Goal: Task Accomplishment & Management: Complete application form

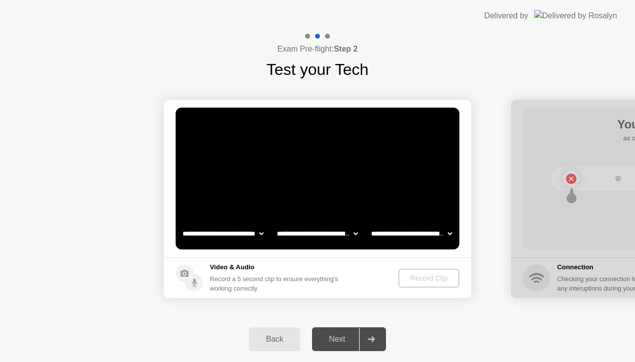
select select "**********"
select select "*******"
click at [429, 278] on div "Record Clip" at bounding box center [429, 278] width 53 height 8
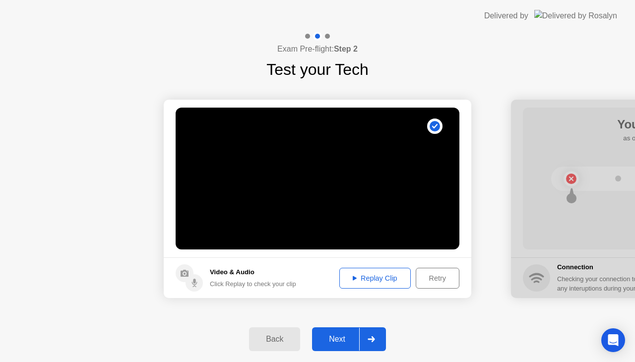
click at [345, 341] on div "Next" at bounding box center [337, 339] width 44 height 9
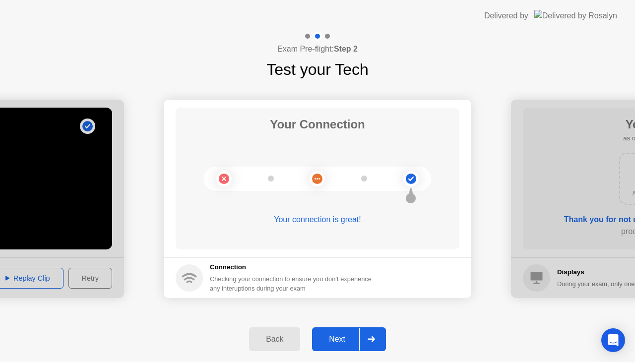
click at [338, 340] on div "Next" at bounding box center [337, 339] width 44 height 9
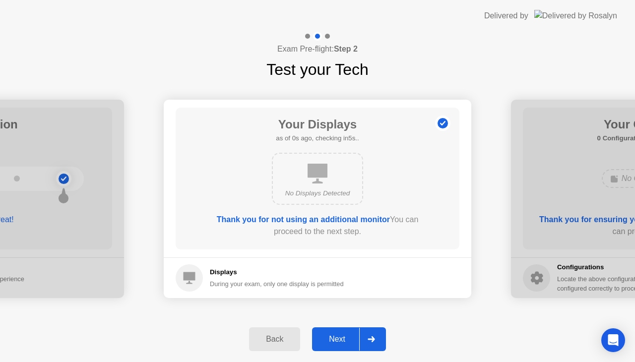
click at [338, 340] on div "Next" at bounding box center [337, 339] width 44 height 9
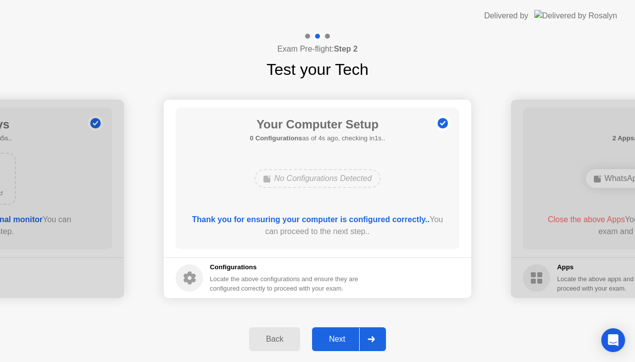
click at [338, 340] on div "Next" at bounding box center [337, 339] width 44 height 9
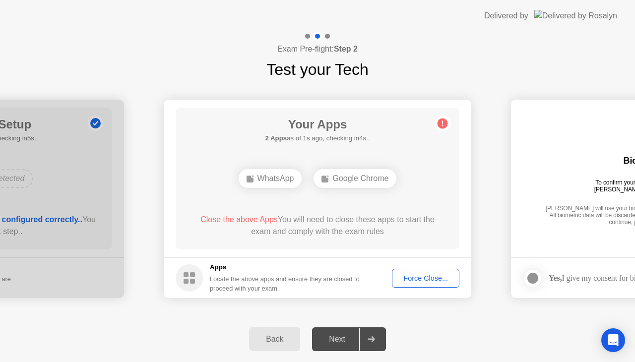
click at [411, 278] on div "Force Close..." at bounding box center [425, 278] width 61 height 8
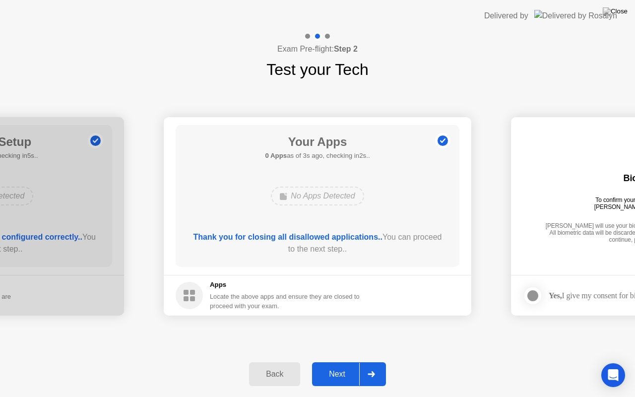
click at [336, 362] on div "Next" at bounding box center [337, 374] width 44 height 9
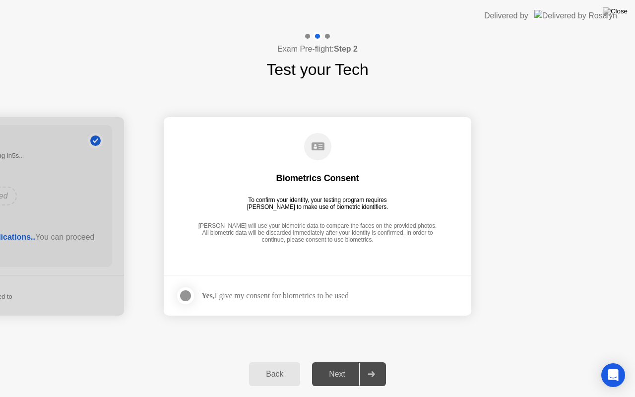
click at [183, 296] on div at bounding box center [186, 296] width 12 height 12
click at [340, 362] on div "Next" at bounding box center [337, 374] width 44 height 9
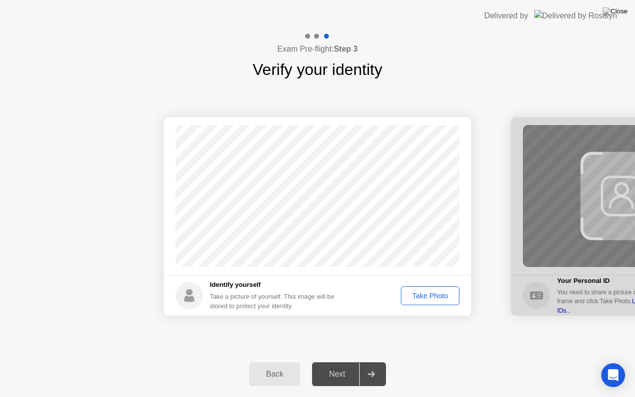
click at [428, 296] on div "Take Photo" at bounding box center [430, 296] width 52 height 8
click at [338, 362] on div "Next" at bounding box center [337, 374] width 44 height 9
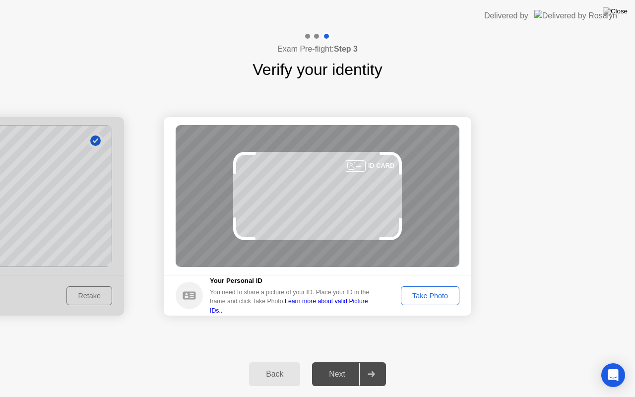
click at [422, 299] on div "Take Photo" at bounding box center [430, 296] width 52 height 8
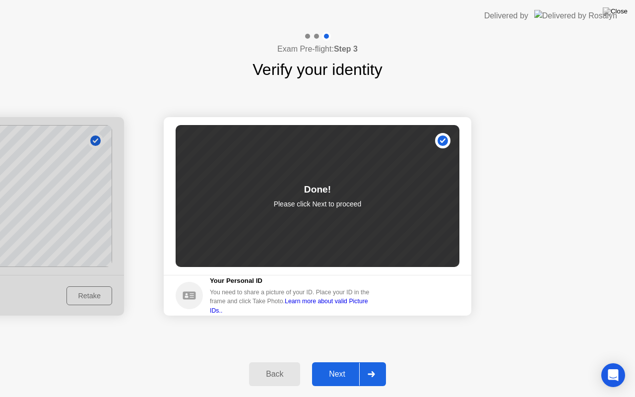
click at [329, 362] on div "Next" at bounding box center [337, 374] width 44 height 9
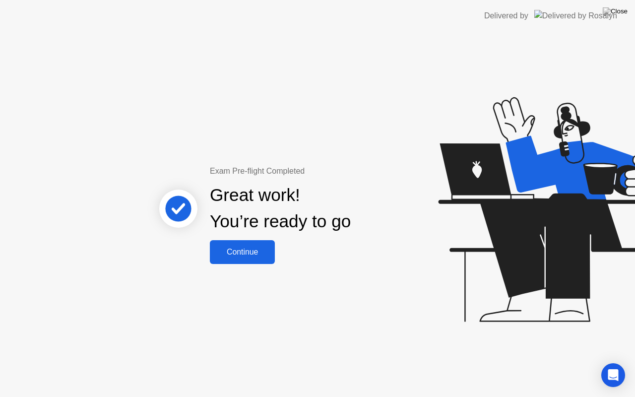
click at [235, 257] on div "Continue" at bounding box center [242, 252] width 59 height 9
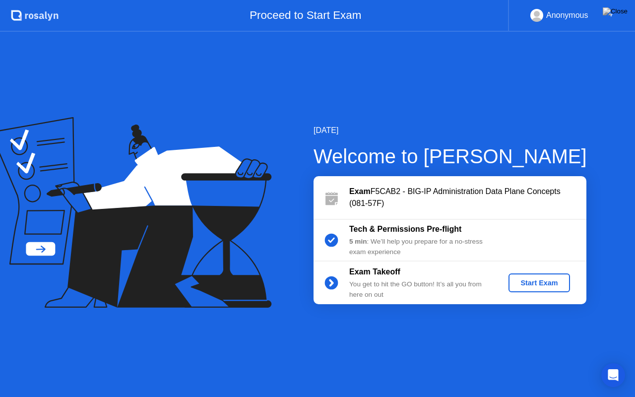
click at [537, 281] on div "Start Exam" at bounding box center [539, 283] width 53 height 8
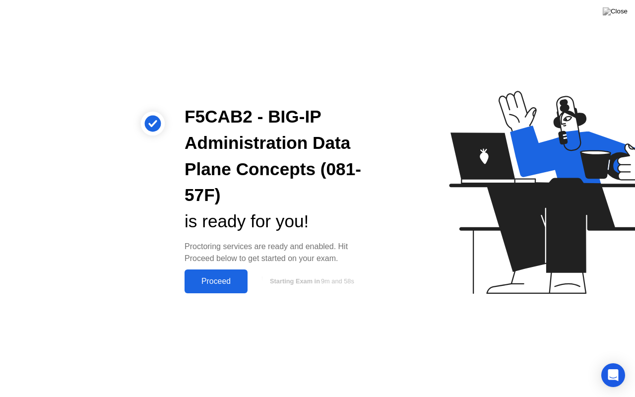
click at [208, 281] on div "Proceed" at bounding box center [216, 281] width 57 height 9
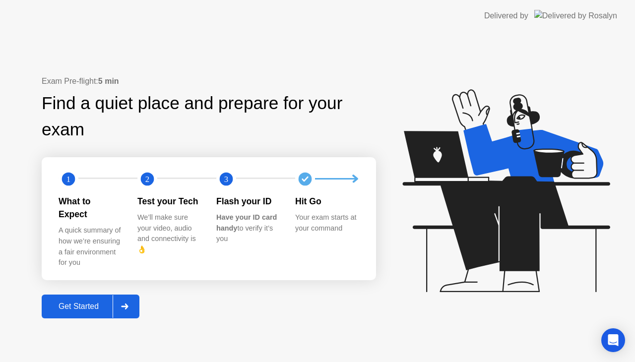
click at [71, 302] on div "Get Started" at bounding box center [79, 306] width 68 height 9
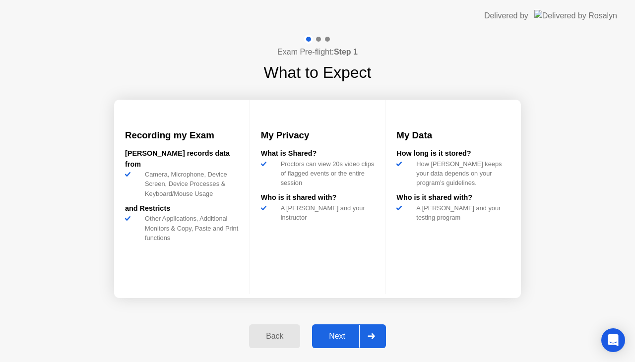
click at [335, 329] on button "Next" at bounding box center [349, 336] width 74 height 24
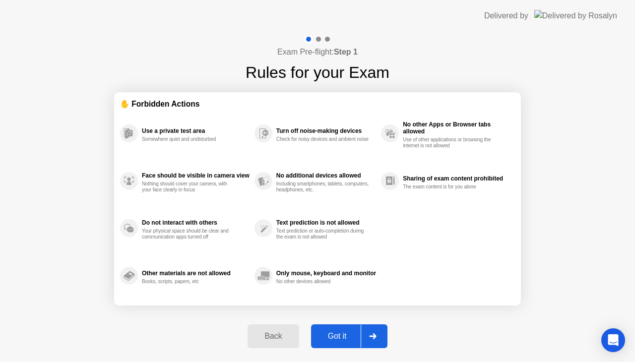
click at [336, 335] on div "Got it" at bounding box center [337, 336] width 47 height 9
select select "**********"
select select "*******"
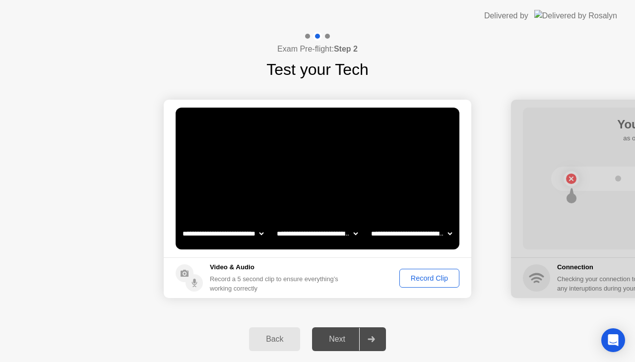
click at [431, 278] on div "Record Clip" at bounding box center [429, 278] width 53 height 8
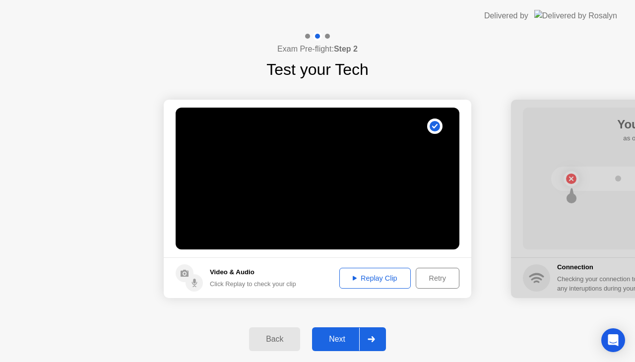
click at [345, 339] on div "Next" at bounding box center [337, 339] width 44 height 9
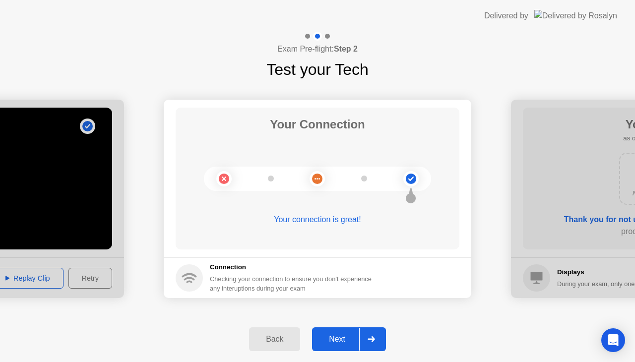
click at [345, 339] on div "Next" at bounding box center [337, 339] width 44 height 9
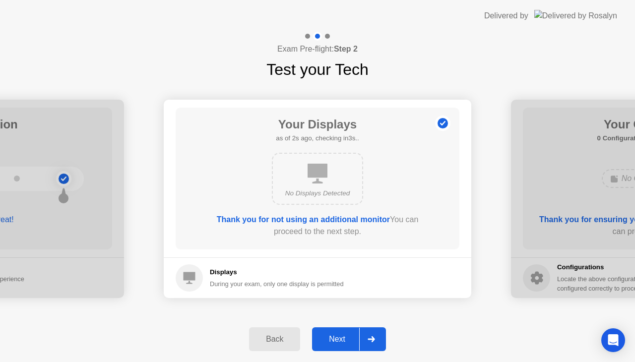
click at [345, 339] on div "Next" at bounding box center [337, 339] width 44 height 9
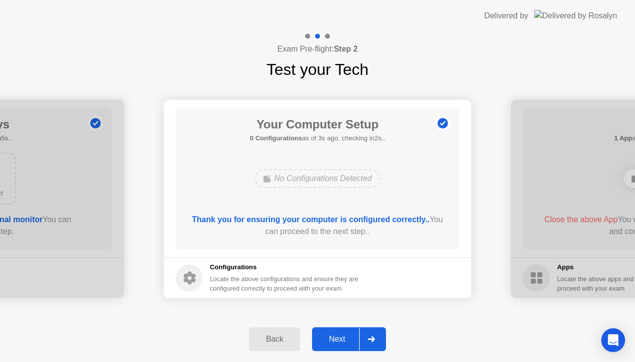
click at [345, 339] on div "Next" at bounding box center [337, 339] width 44 height 9
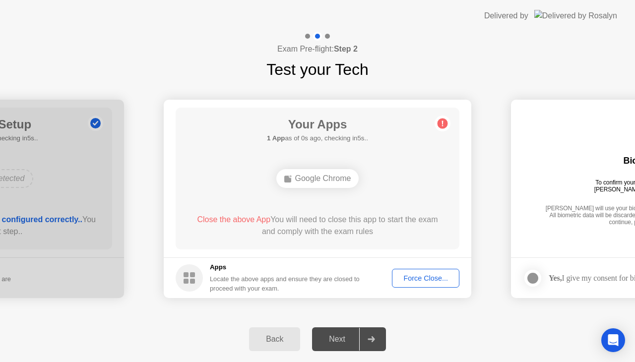
click at [411, 280] on div "Force Close..." at bounding box center [425, 278] width 61 height 8
click at [413, 274] on div "Force Close..." at bounding box center [425, 278] width 61 height 8
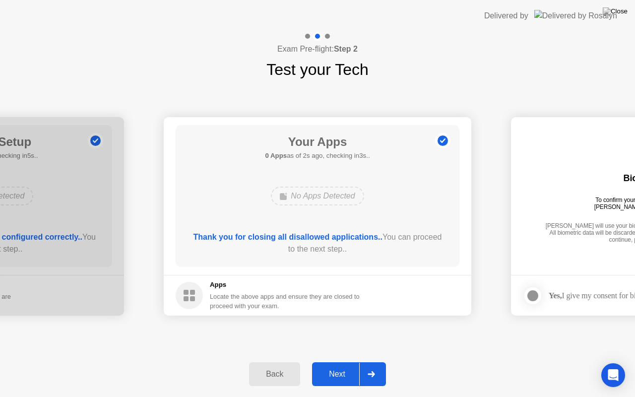
click at [335, 362] on div "Next" at bounding box center [337, 374] width 44 height 9
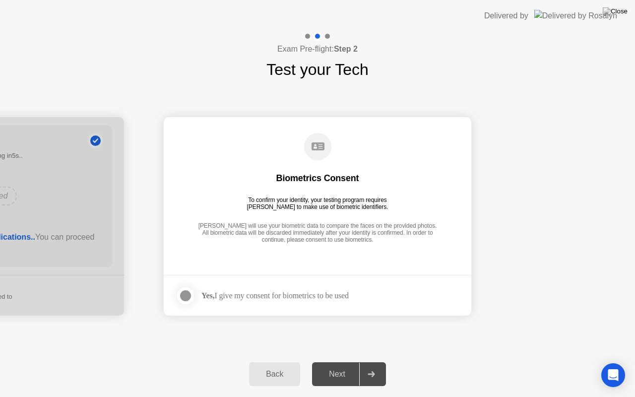
click at [188, 297] on div at bounding box center [186, 296] width 12 height 12
click at [333, 362] on div "Next" at bounding box center [337, 374] width 44 height 9
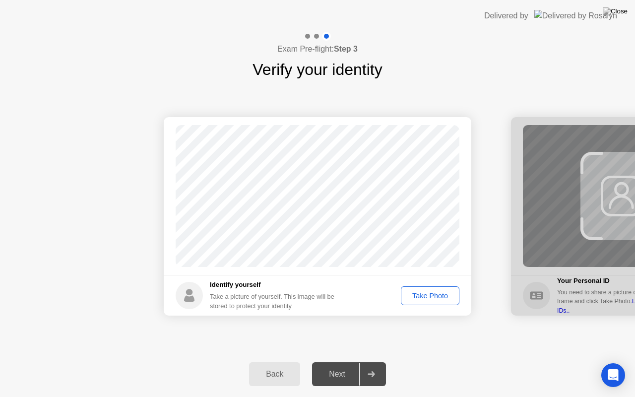
click at [422, 297] on div "Take Photo" at bounding box center [430, 296] width 52 height 8
click at [335, 362] on div "Next" at bounding box center [337, 374] width 44 height 9
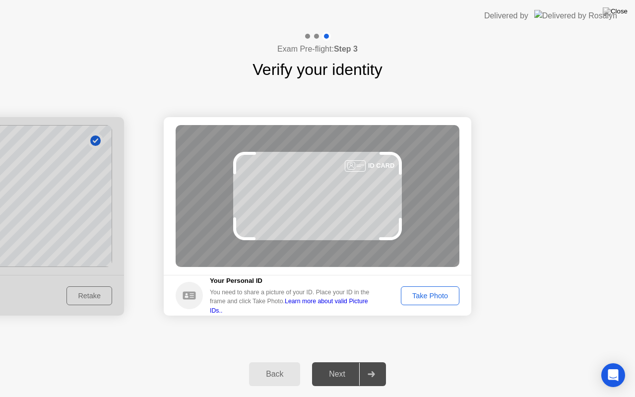
click at [413, 292] on div "Take Photo" at bounding box center [430, 296] width 52 height 8
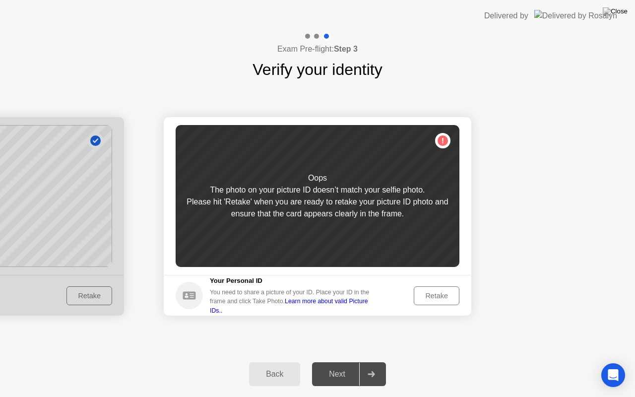
click at [436, 294] on div "Retake" at bounding box center [436, 296] width 39 height 8
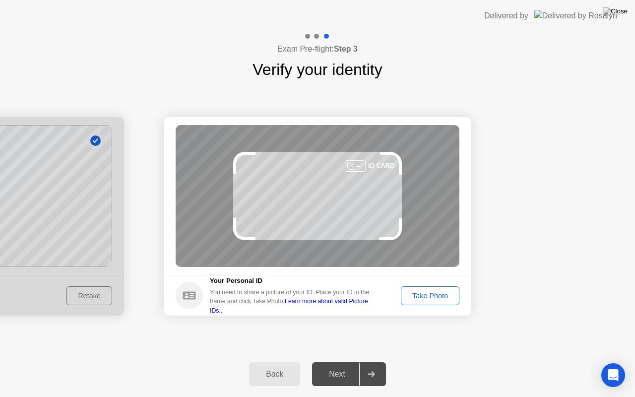
click at [436, 294] on div "Take Photo" at bounding box center [430, 296] width 52 height 8
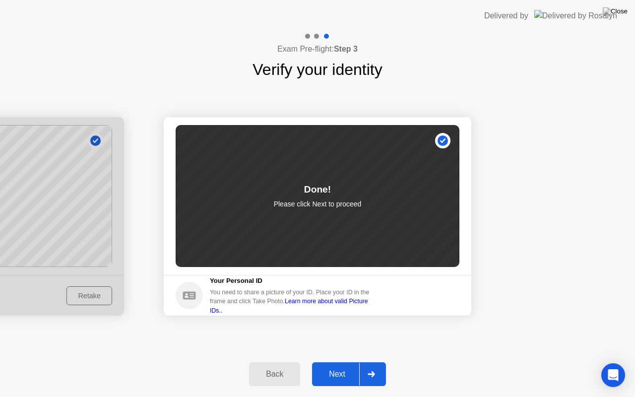
click at [338, 362] on div "Next" at bounding box center [337, 374] width 44 height 9
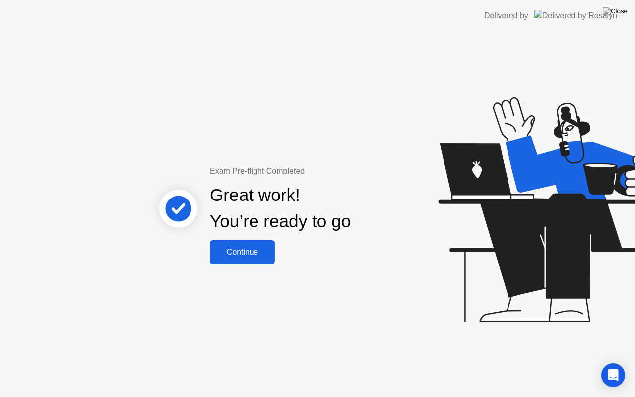
click at [240, 257] on div "Continue" at bounding box center [242, 252] width 59 height 9
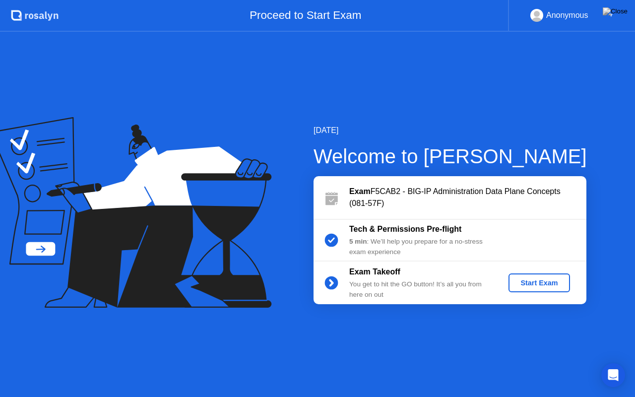
click at [529, 283] on div "Start Exam" at bounding box center [539, 283] width 53 height 8
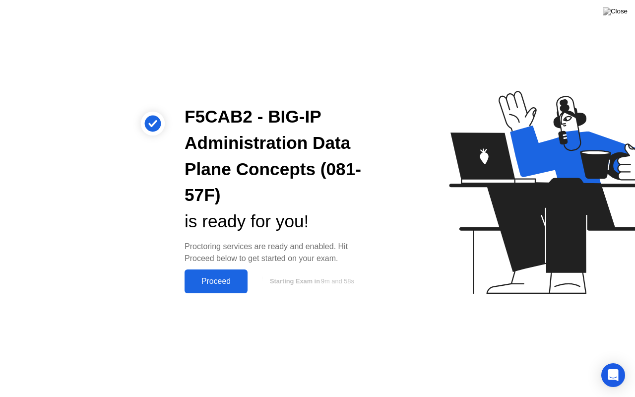
click at [228, 280] on div "Proceed" at bounding box center [216, 281] width 57 height 9
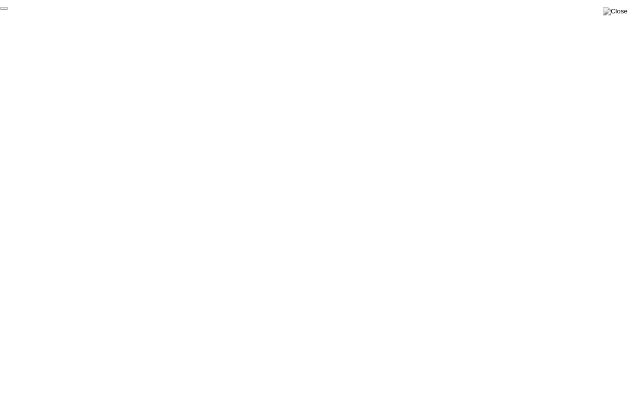
click div "End Proctoring Session"
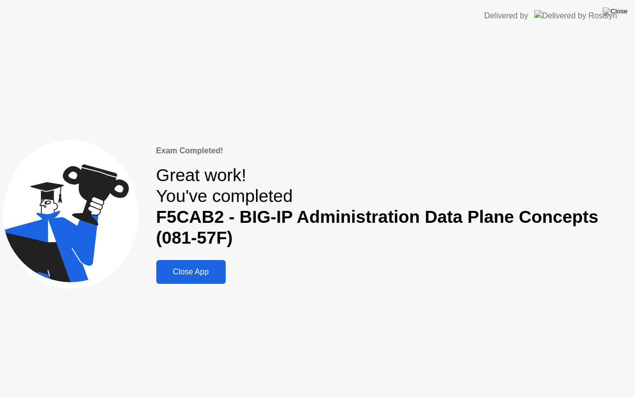
click at [186, 268] on div "Close App" at bounding box center [191, 271] width 64 height 9
